Goal: Task Accomplishment & Management: Use online tool/utility

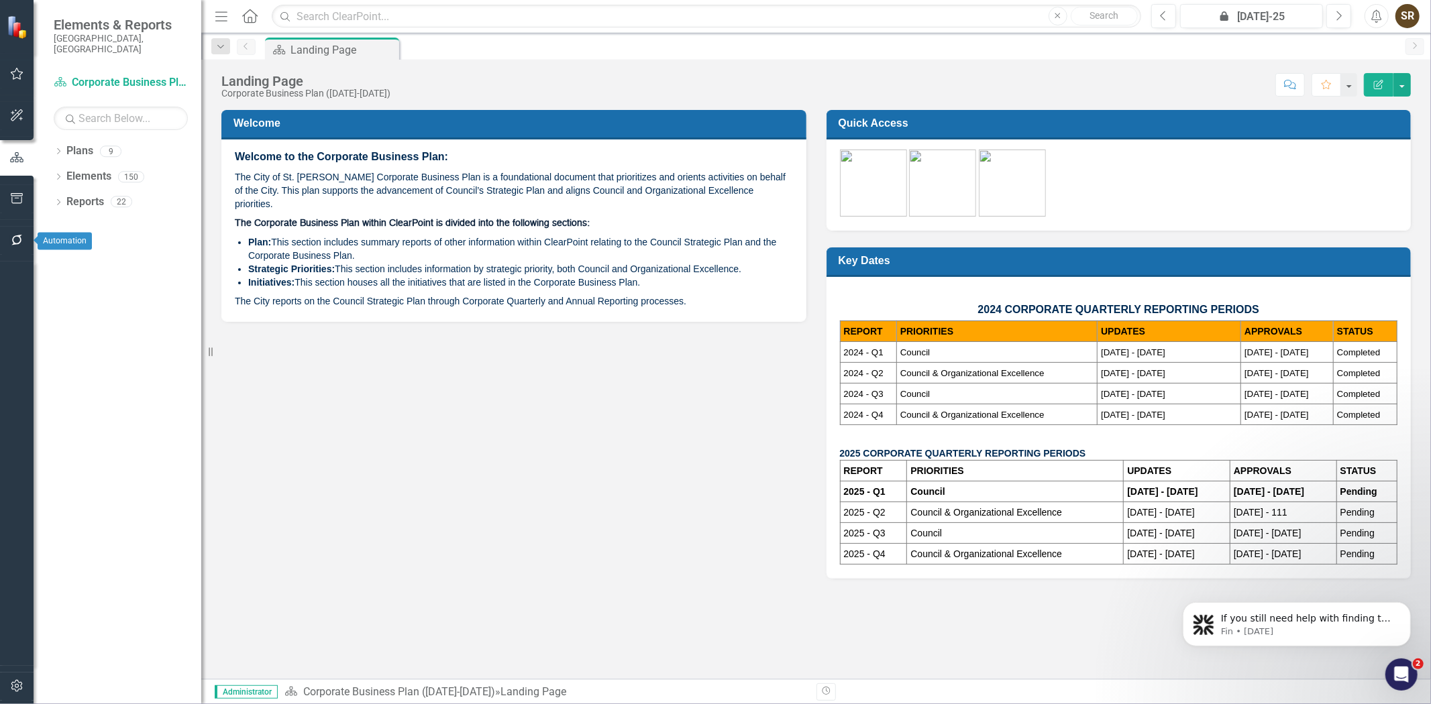
click at [20, 241] on icon "button" at bounding box center [16, 240] width 11 height 11
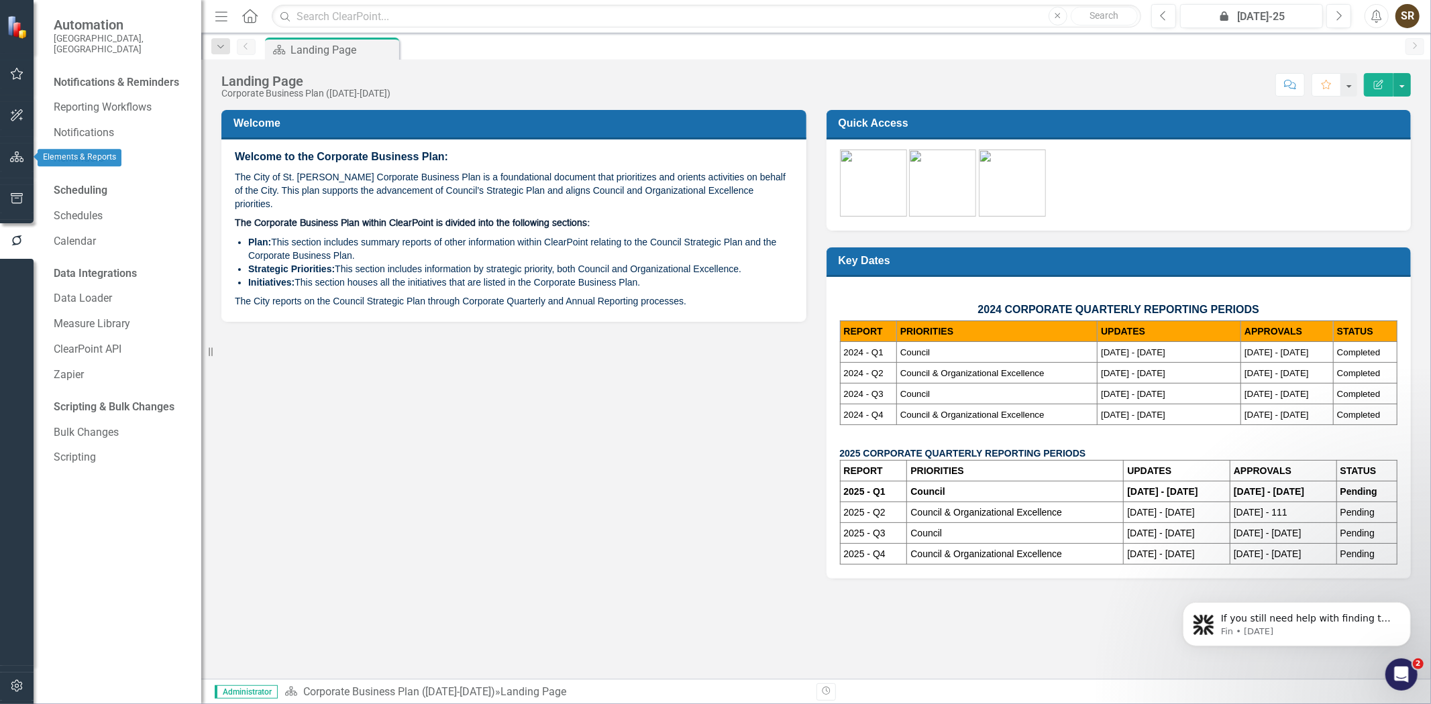
click at [14, 157] on icon "button" at bounding box center [17, 157] width 14 height 11
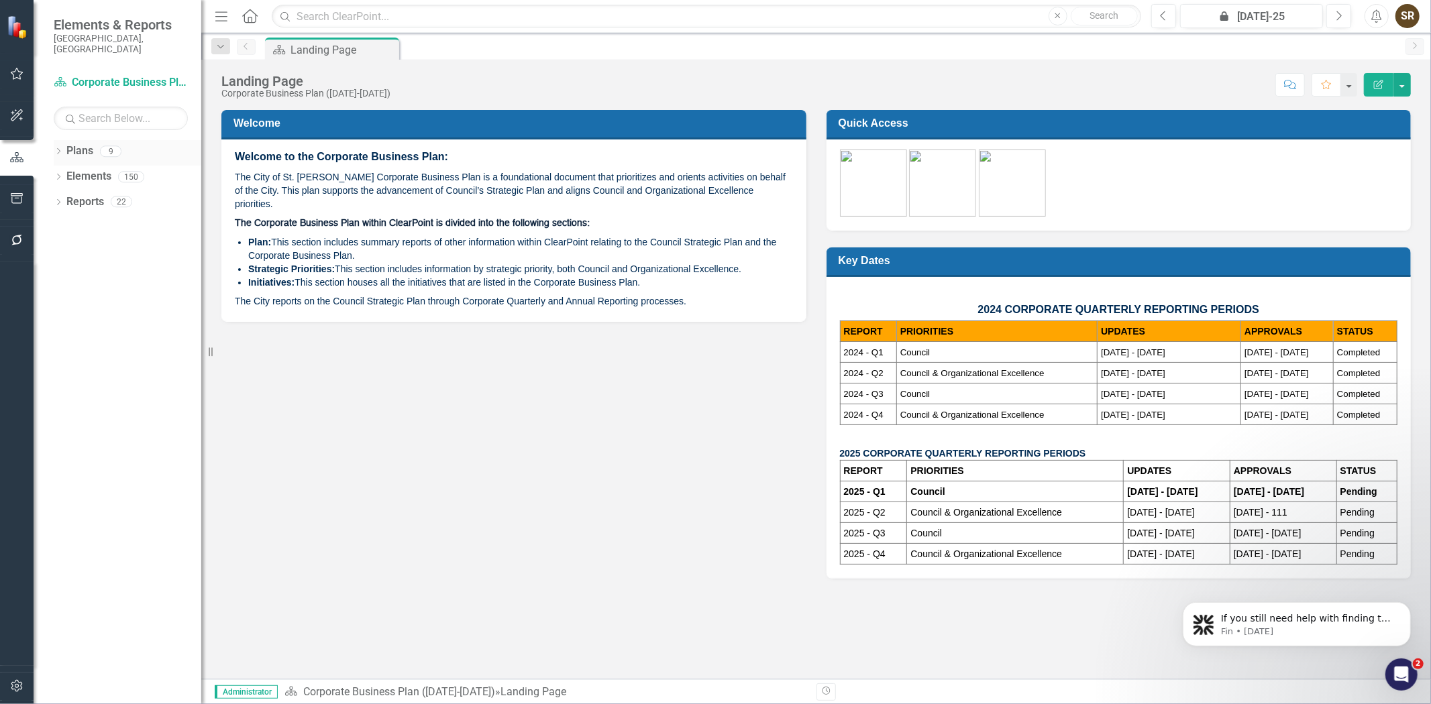
click at [59, 148] on div "Dropdown" at bounding box center [58, 153] width 9 height 11
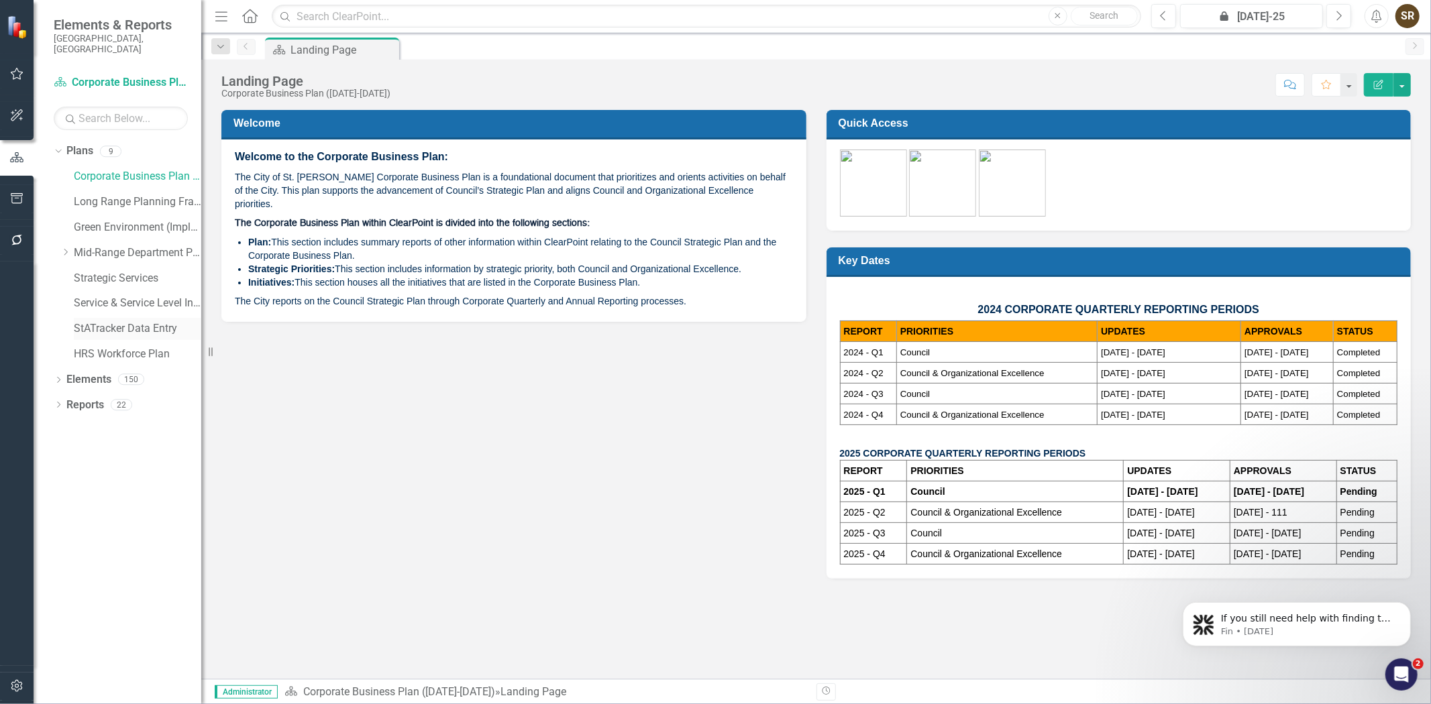
click at [144, 321] on link "StATracker Data Entry" at bounding box center [137, 328] width 127 height 15
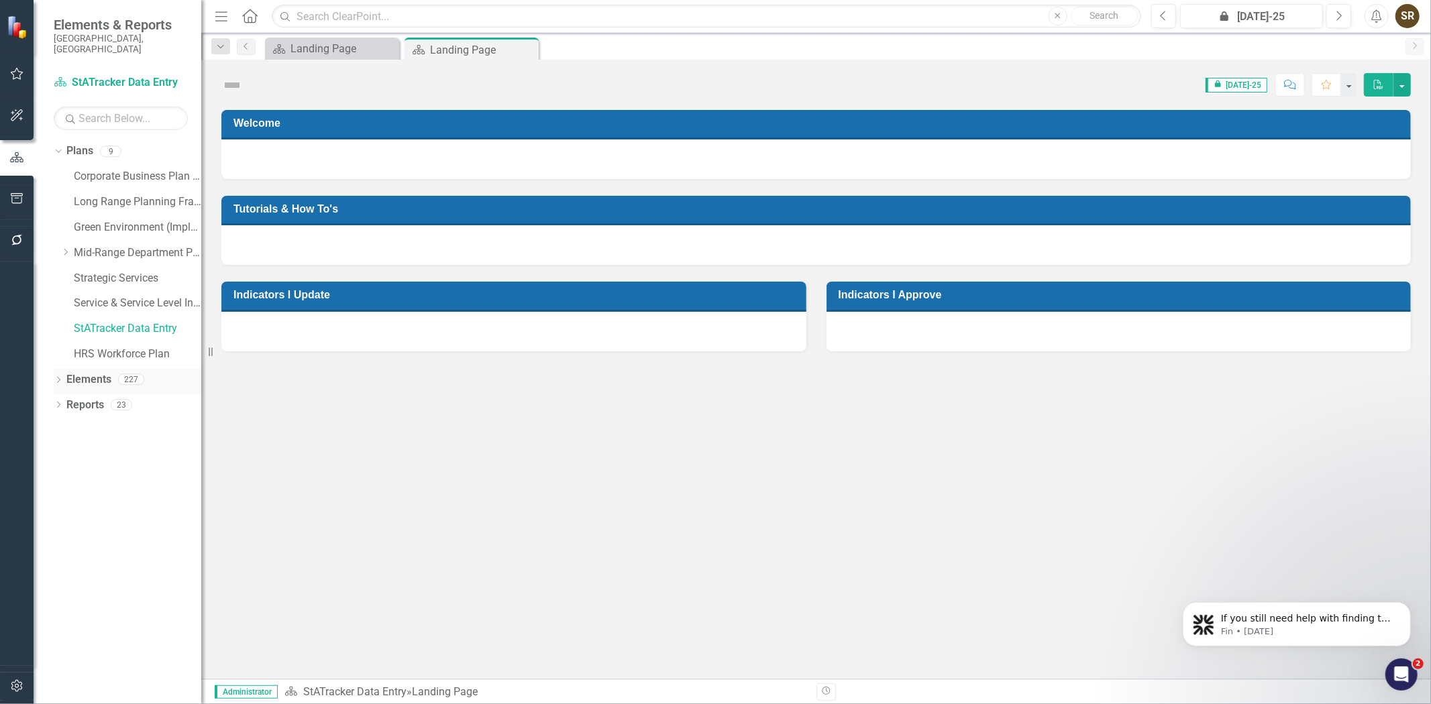
click at [56, 378] on icon "Dropdown" at bounding box center [58, 381] width 9 height 7
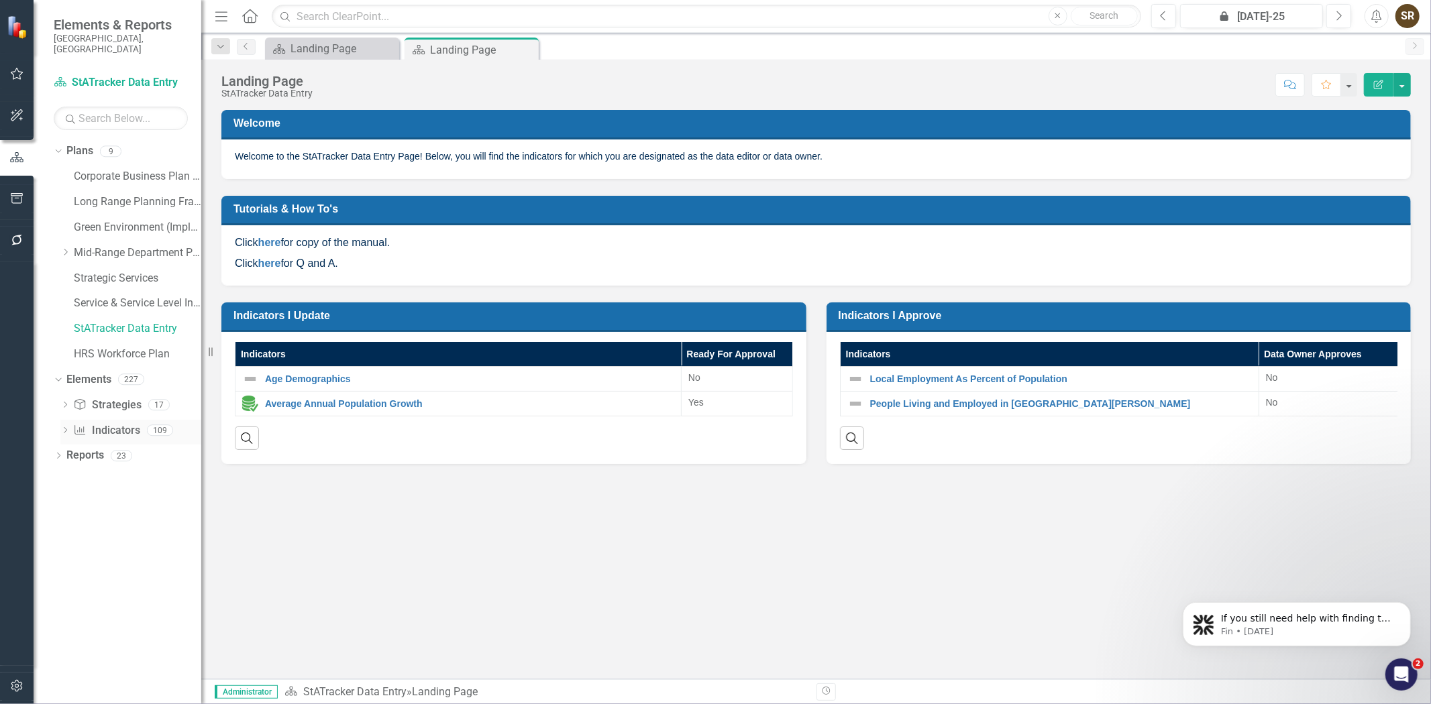
click at [94, 423] on link "Indicator Indicators" at bounding box center [106, 430] width 66 height 15
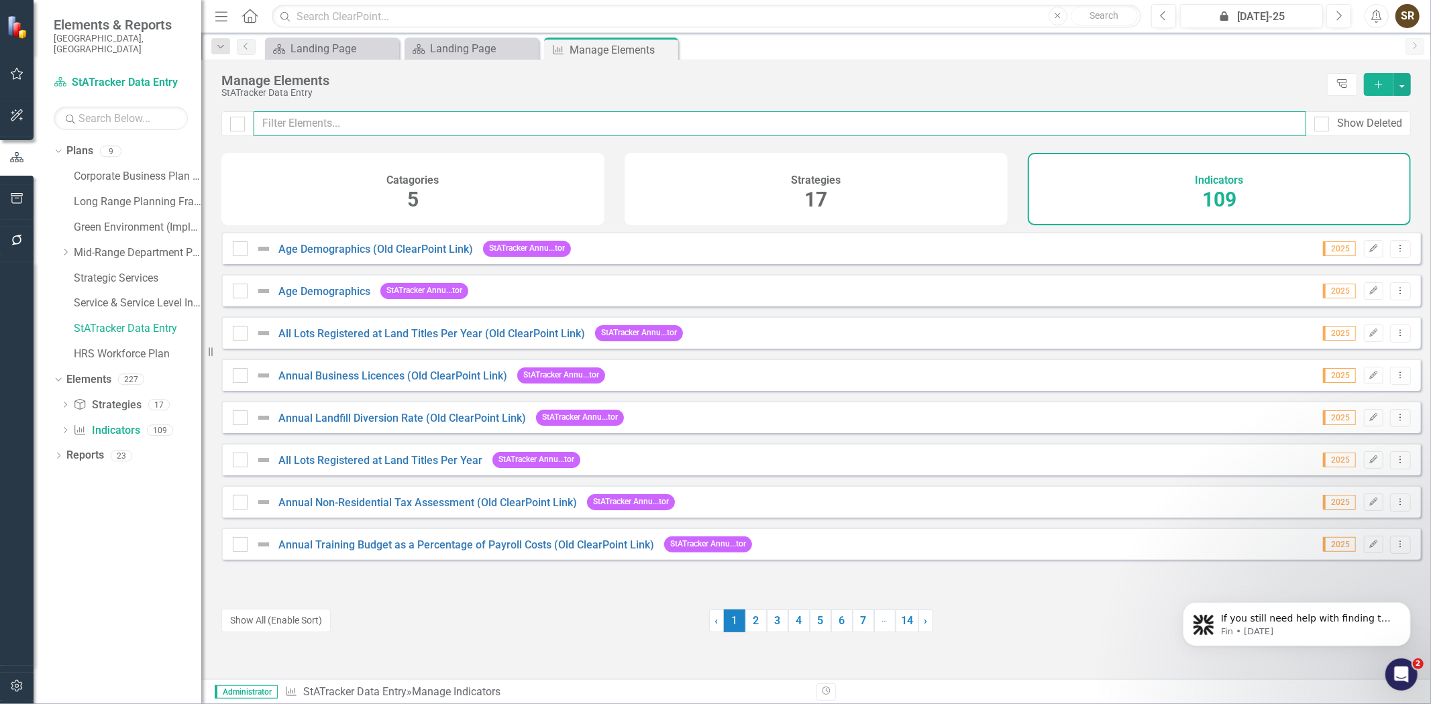
click at [319, 125] on input "text" at bounding box center [780, 123] width 1053 height 25
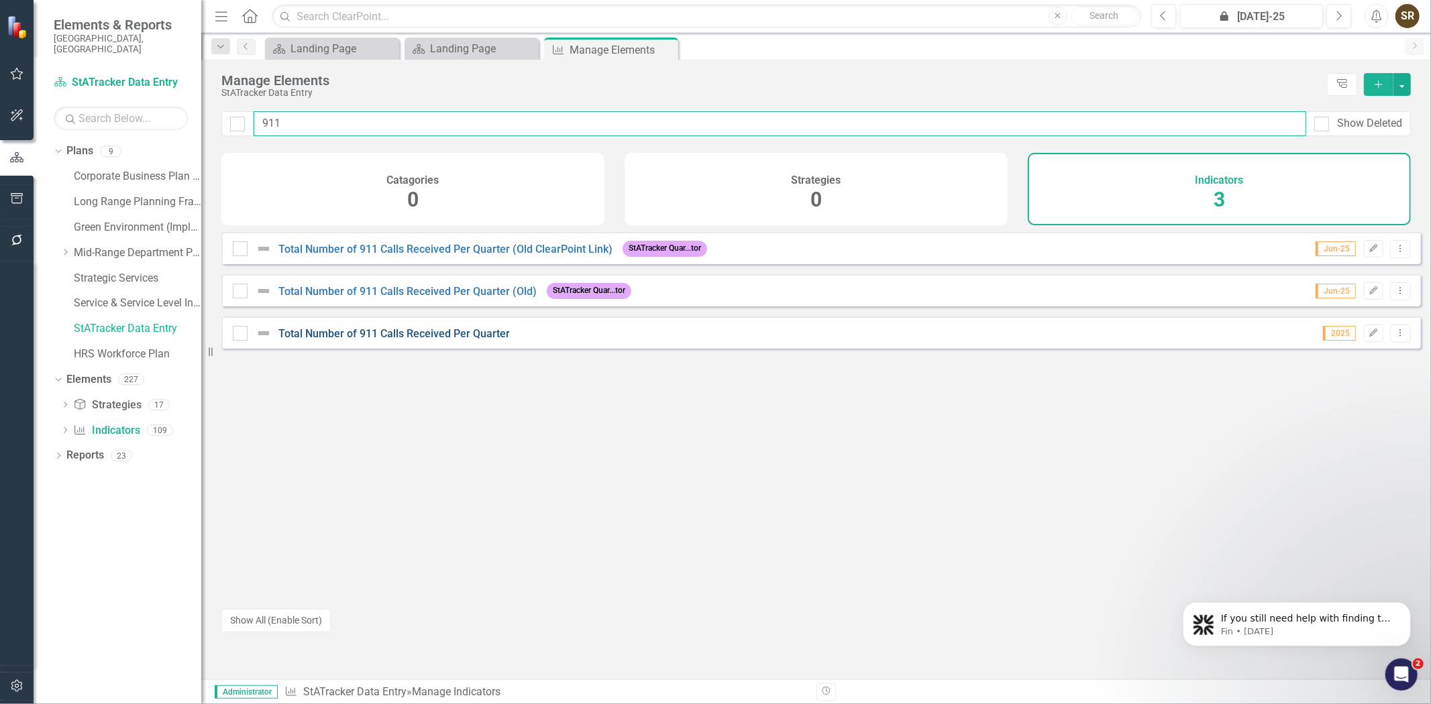
type input "911"
click at [486, 340] on link "Total Number of 911 Calls Received Per Quarter" at bounding box center [393, 333] width 231 height 13
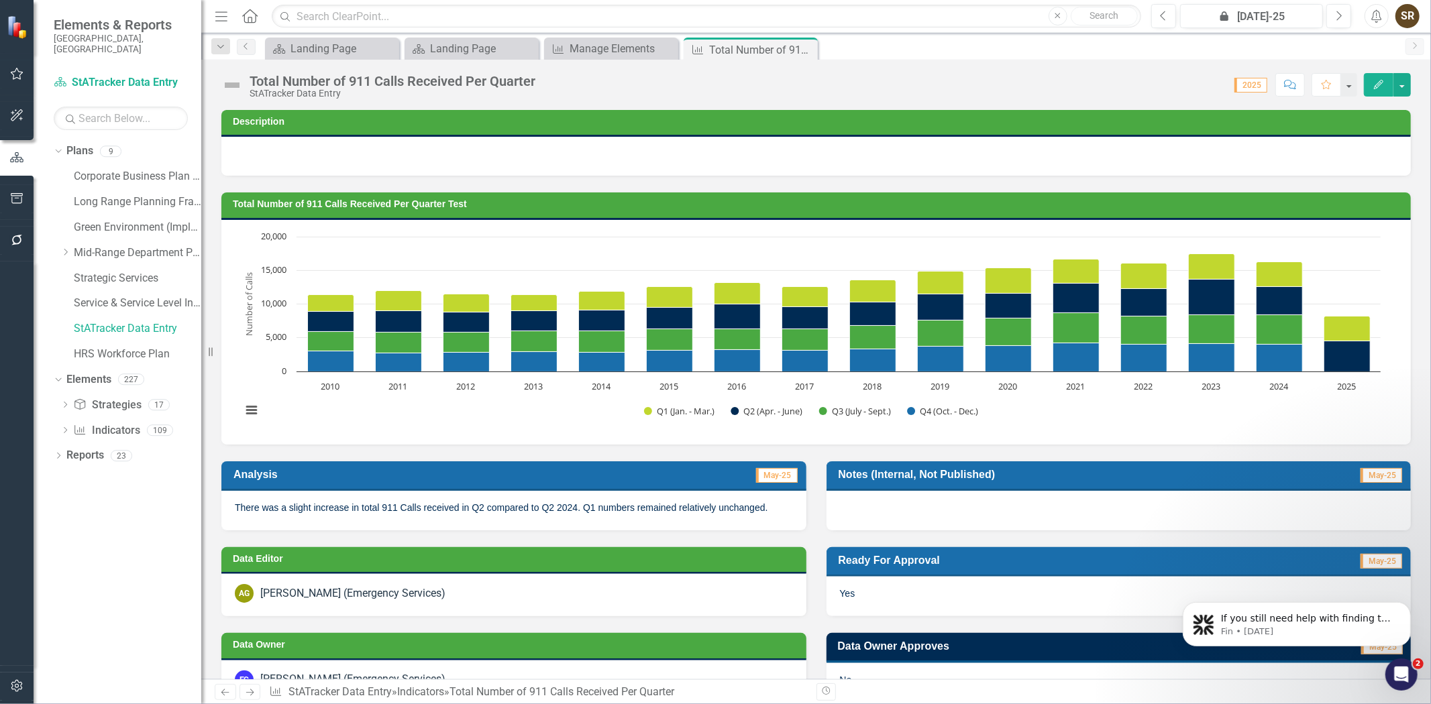
click at [277, 501] on p "There was a slight increase in total 911 Calls received in Q2 compared to Q2 20…" at bounding box center [514, 507] width 558 height 13
click at [235, 508] on p "There was a slight increase in total 911 Calls received in Q2 compared to Q2 20…" at bounding box center [514, 507] width 558 height 13
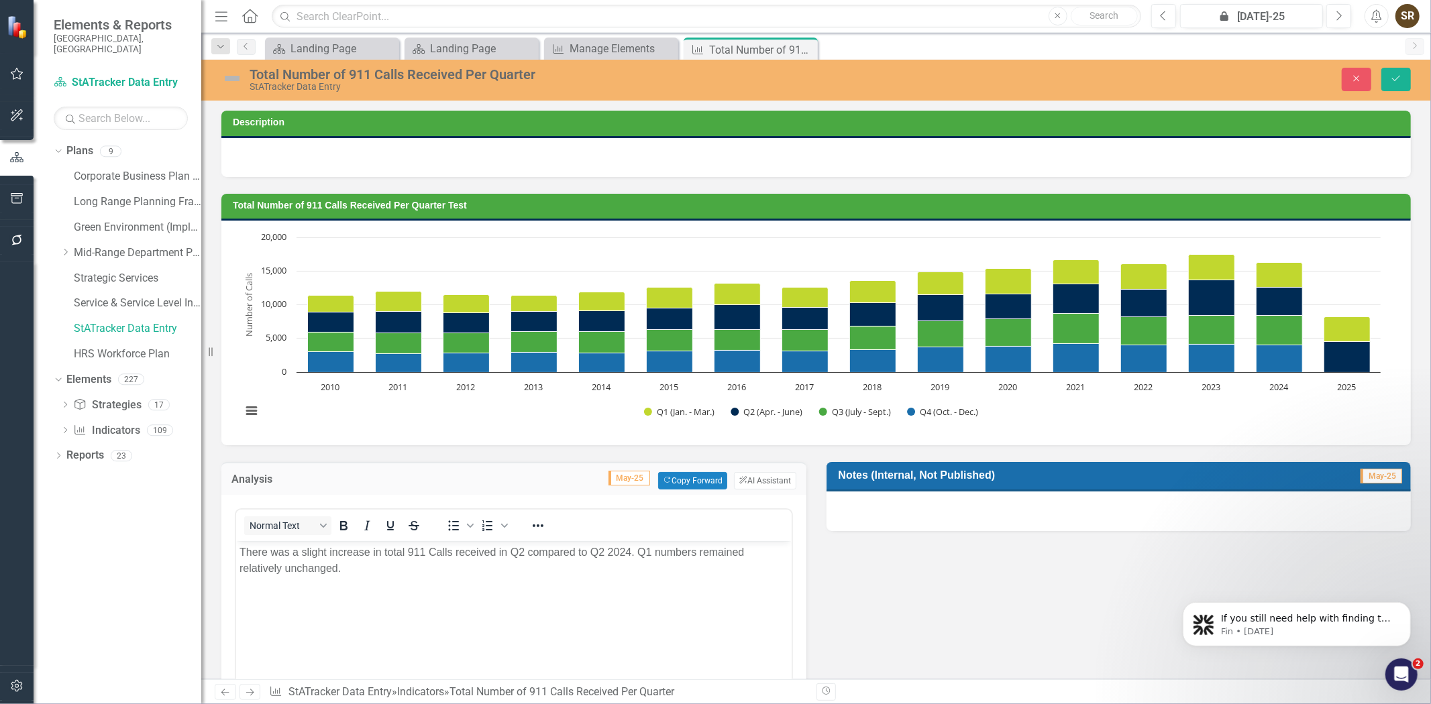
click at [239, 550] on p "There was a slight increase in total 911 Calls received in Q2 compared to Q2 20…" at bounding box center [513, 561] width 549 height 32
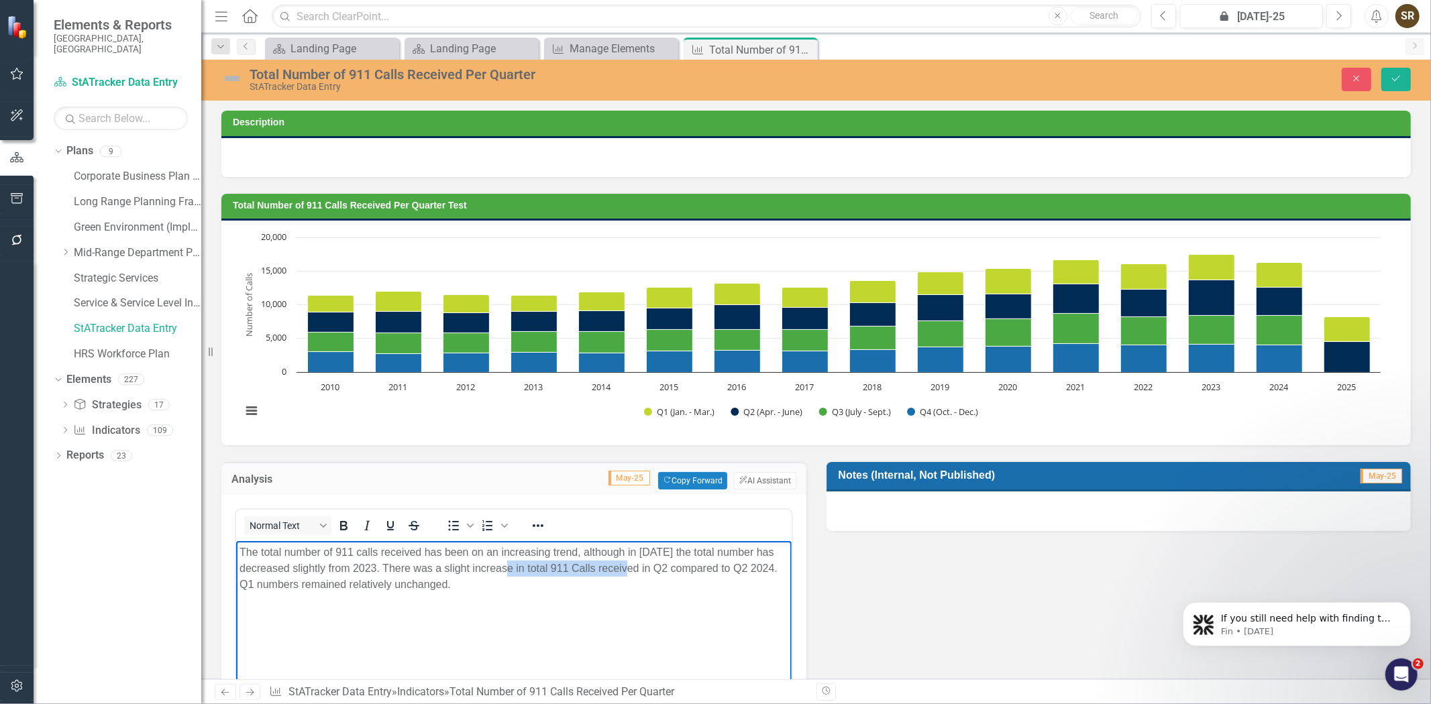
drag, startPoint x: 635, startPoint y: 574, endPoint x: 515, endPoint y: 569, distance: 120.8
click at [515, 569] on p "The total number of 911 calls received has been on an increasing trend, althoug…" at bounding box center [513, 569] width 549 height 48
click at [537, 567] on p "The total number of 911 calls received has been on an increasing trend, althoug…" at bounding box center [513, 569] width 549 height 48
click at [542, 569] on p "The total number of 911 calls received has been on an increasing trend, althoug…" at bounding box center [513, 569] width 549 height 48
click at [694, 571] on p "The total number of 911 calls received has been on an increasing trend, althoug…" at bounding box center [513, 569] width 549 height 48
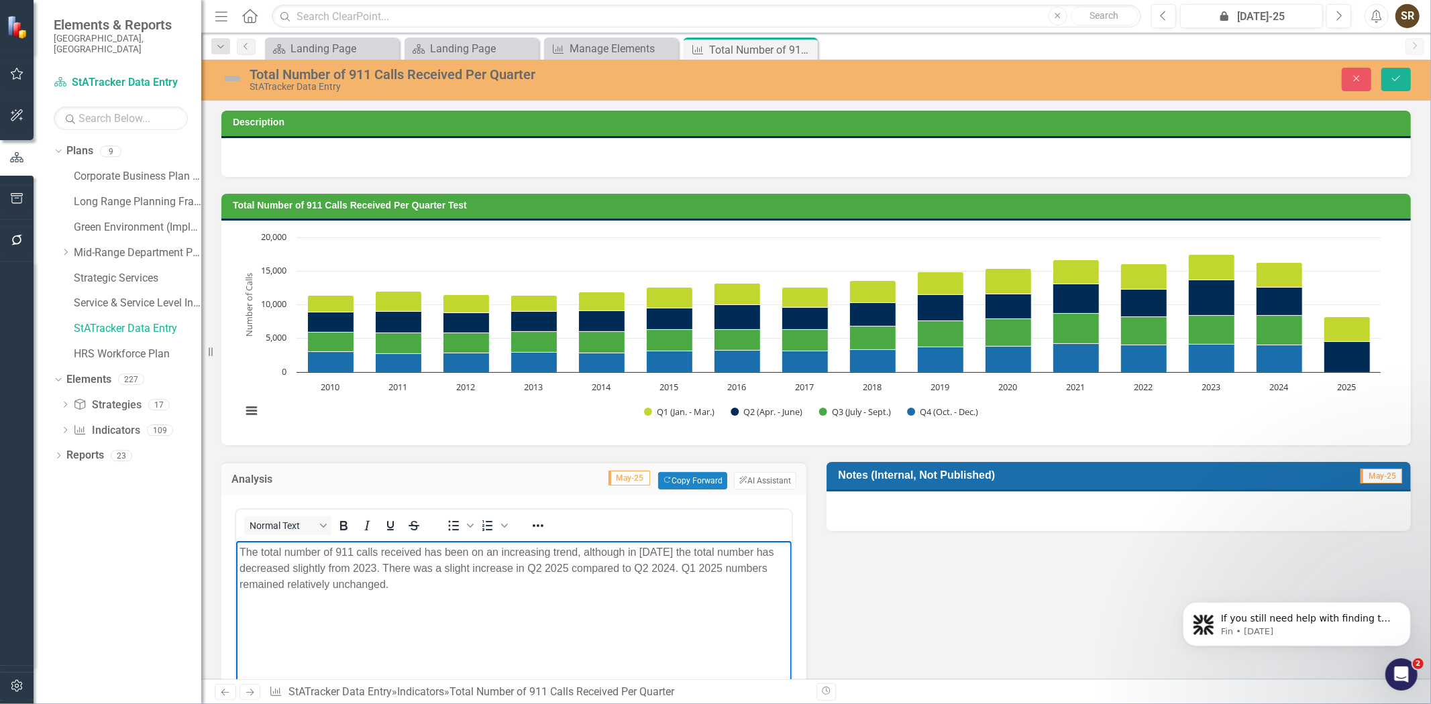
click at [419, 591] on p "The total number of 911 calls received has been on an increasing trend, althoug…" at bounding box center [513, 569] width 549 height 48
click at [1399, 77] on icon "Save" at bounding box center [1396, 78] width 12 height 9
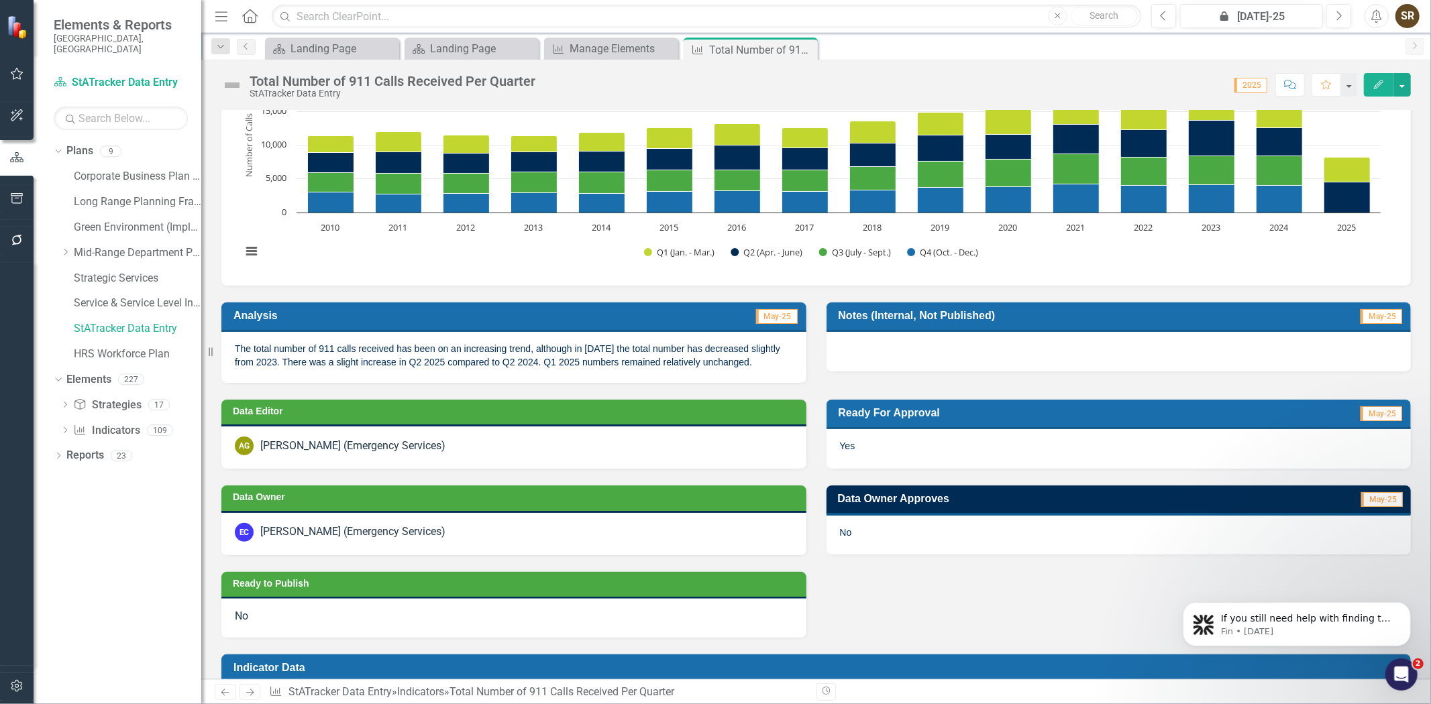
scroll to position [165, 0]
